Goal: Task Accomplishment & Management: Manage account settings

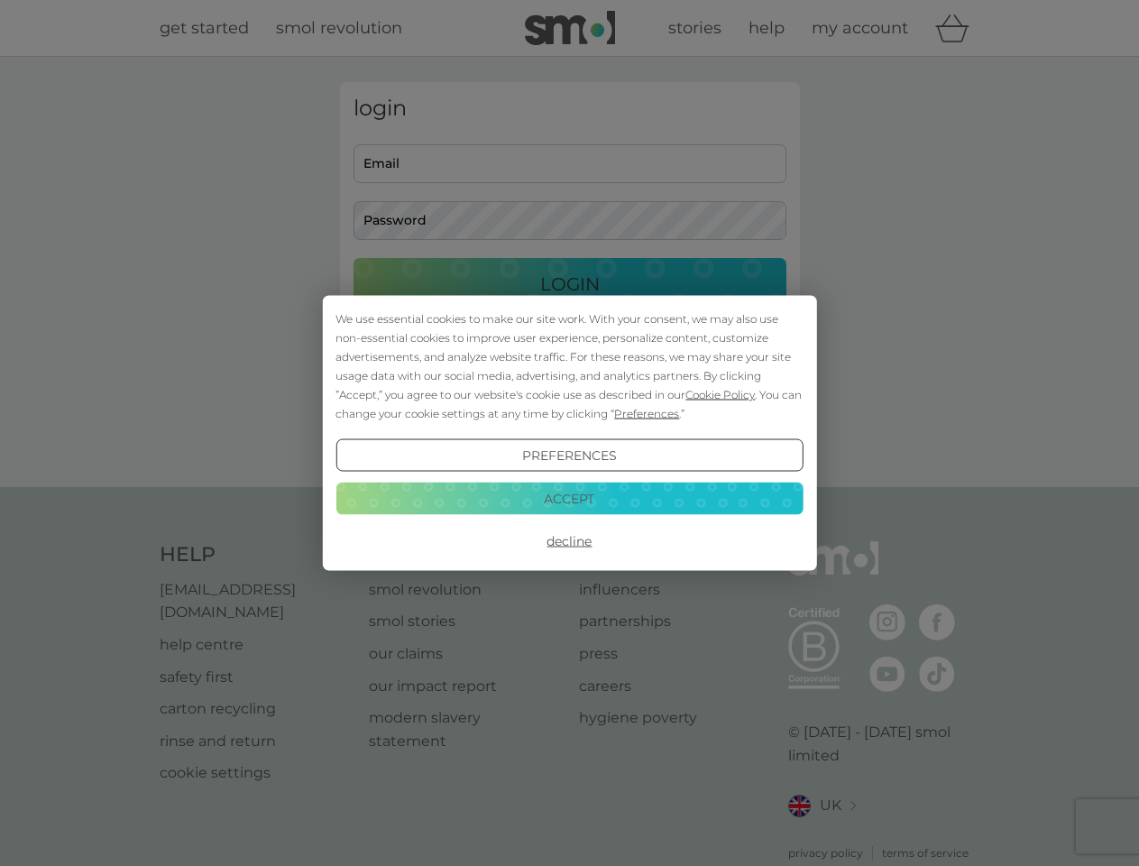
click at [721, 394] on span "Cookie Policy" at bounding box center [719, 395] width 69 height 14
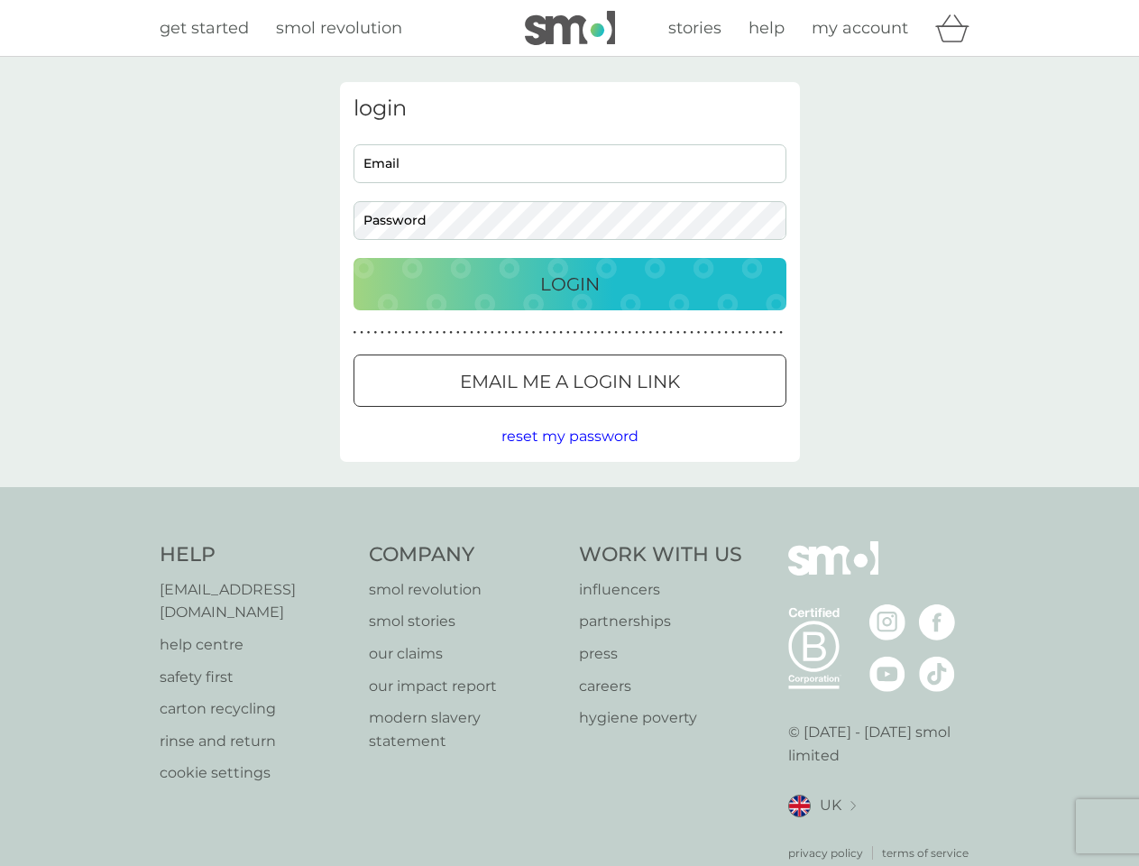
click at [645, 413] on div "login Email Password Login ● ● ● ● ● ● ● ● ● ● ● ● ● ● ● ● ● ● ● ● ● ● ● ● ● ● …" at bounding box center [570, 272] width 460 height 380
click at [569, 455] on div "login Email Password Login ● ● ● ● ● ● ● ● ● ● ● ● ● ● ● ● ● ● ● ● ● ● ● ● ● ● …" at bounding box center [570, 272] width 460 height 380
click at [569, 541] on div "Help [EMAIL_ADDRESS][DOMAIN_NAME] help centre safety first carton recycling rin…" at bounding box center [570, 701] width 821 height 320
click at [569, 498] on div "Help [EMAIL_ADDRESS][DOMAIN_NAME] help centre safety first carton recycling rin…" at bounding box center [569, 701] width 1139 height 428
